Goal: Find specific page/section: Find specific page/section

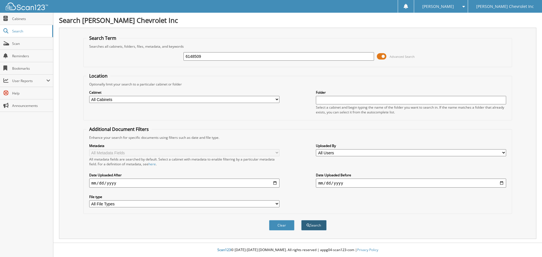
type input "6148509"
click at [315, 225] on button "Search" at bounding box center [313, 225] width 25 height 10
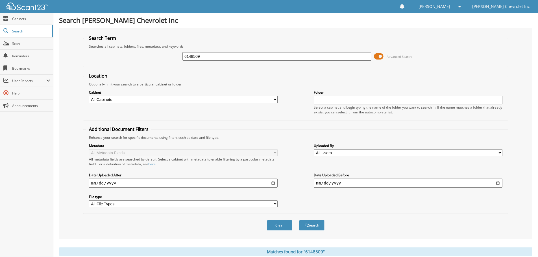
drag, startPoint x: 209, startPoint y: 58, endPoint x: 169, endPoint y: 55, distance: 40.2
click at [170, 55] on div "6148509 Advanced Search" at bounding box center [295, 56] width 419 height 15
type input "6148283"
click at [311, 224] on button "Search" at bounding box center [311, 225] width 25 height 10
click at [207, 55] on input "6148283" at bounding box center [276, 56] width 188 height 8
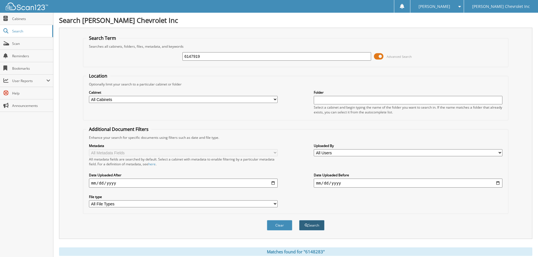
type input "6147919"
click at [309, 224] on button "Search" at bounding box center [311, 225] width 25 height 10
click at [12, 44] on link "Scan" at bounding box center [26, 44] width 53 height 12
